Goal: Transaction & Acquisition: Purchase product/service

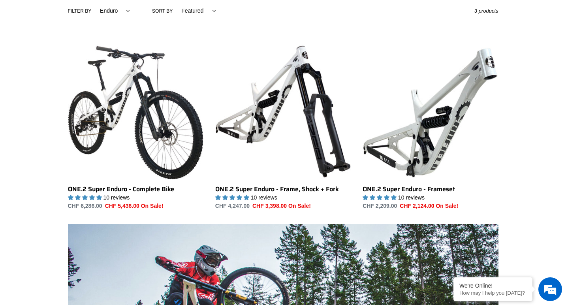
scroll to position [119, 0]
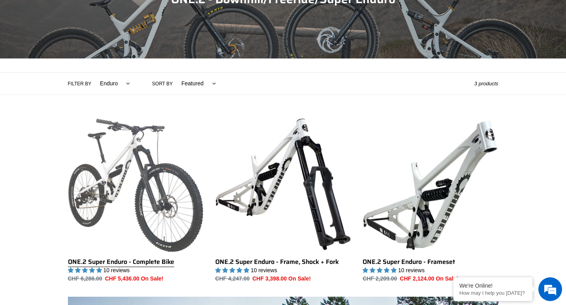
click at [175, 168] on link "ONE.2 Super Enduro - Complete Bike" at bounding box center [135, 200] width 135 height 166
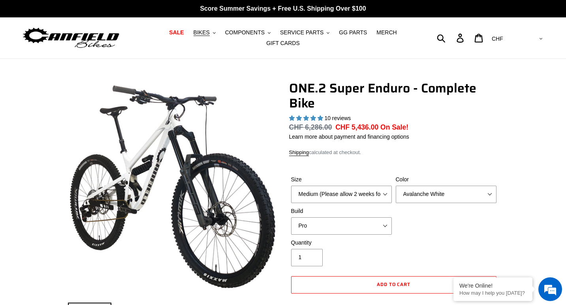
select select "highest-rating"
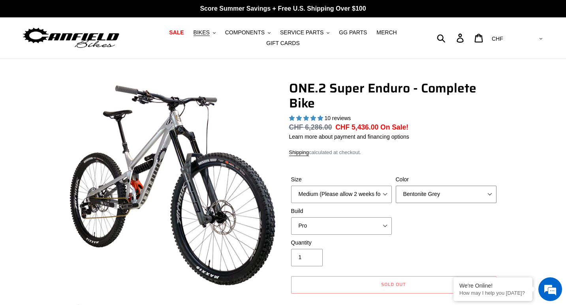
select select "Avalanche White"
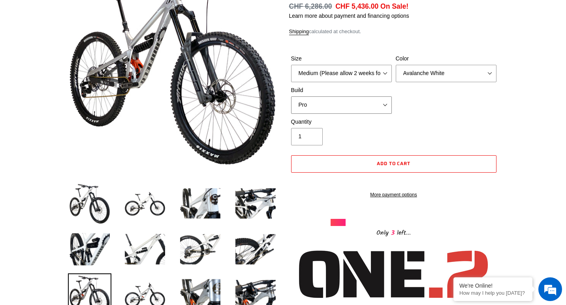
scroll to position [83, 0]
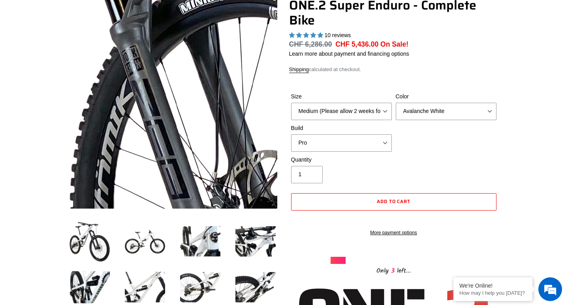
click at [205, 107] on img at bounding box center [79, 92] width 809 height 809
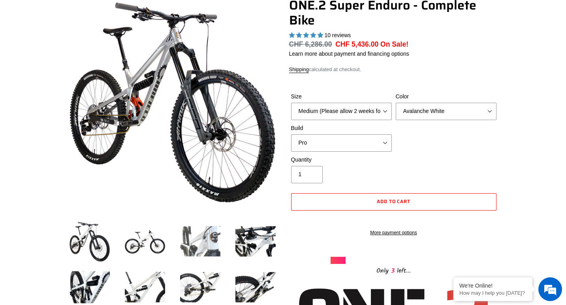
click at [215, 240] on img at bounding box center [200, 241] width 43 height 43
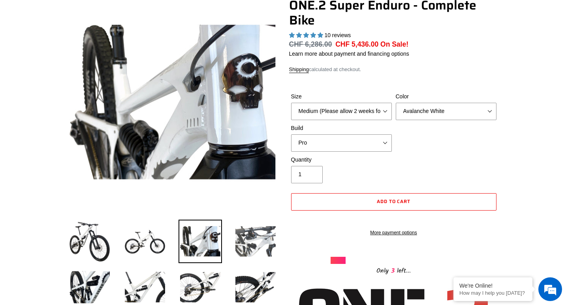
click at [251, 242] on img at bounding box center [255, 241] width 43 height 43
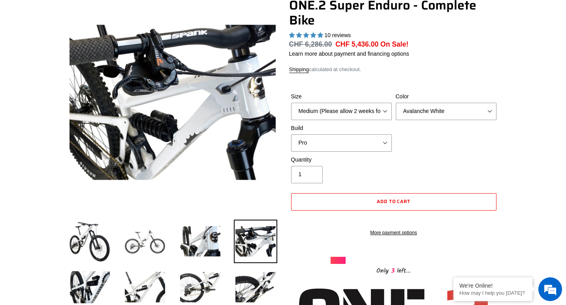
click at [149, 239] on img at bounding box center [144, 241] width 43 height 43
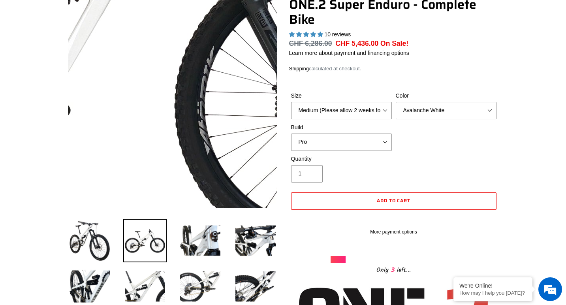
scroll to position [85, 0]
